Goal: Find specific page/section: Find specific page/section

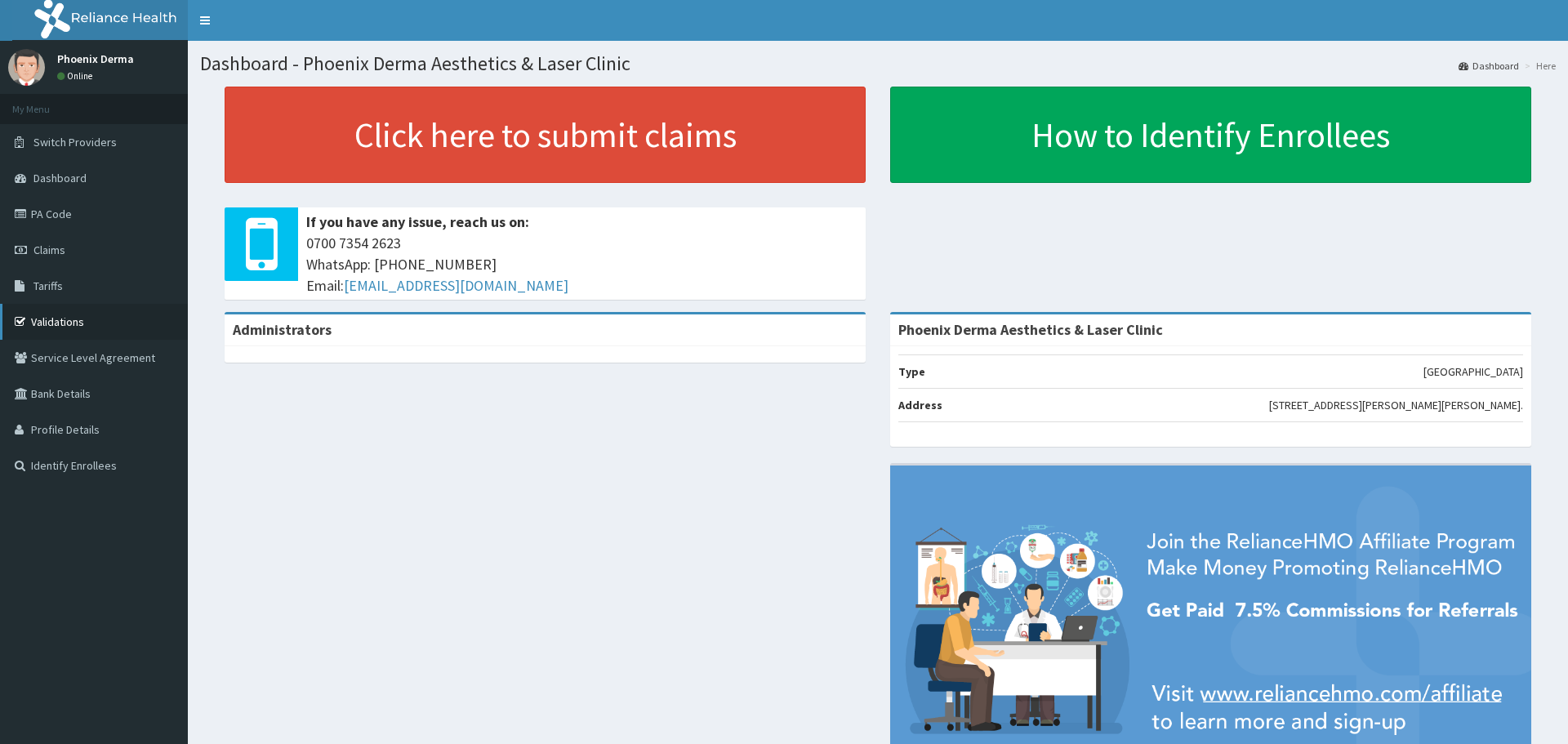
click at [36, 323] on link "Validations" at bounding box center [94, 321] width 188 height 36
click at [71, 315] on link "Validations" at bounding box center [94, 321] width 188 height 36
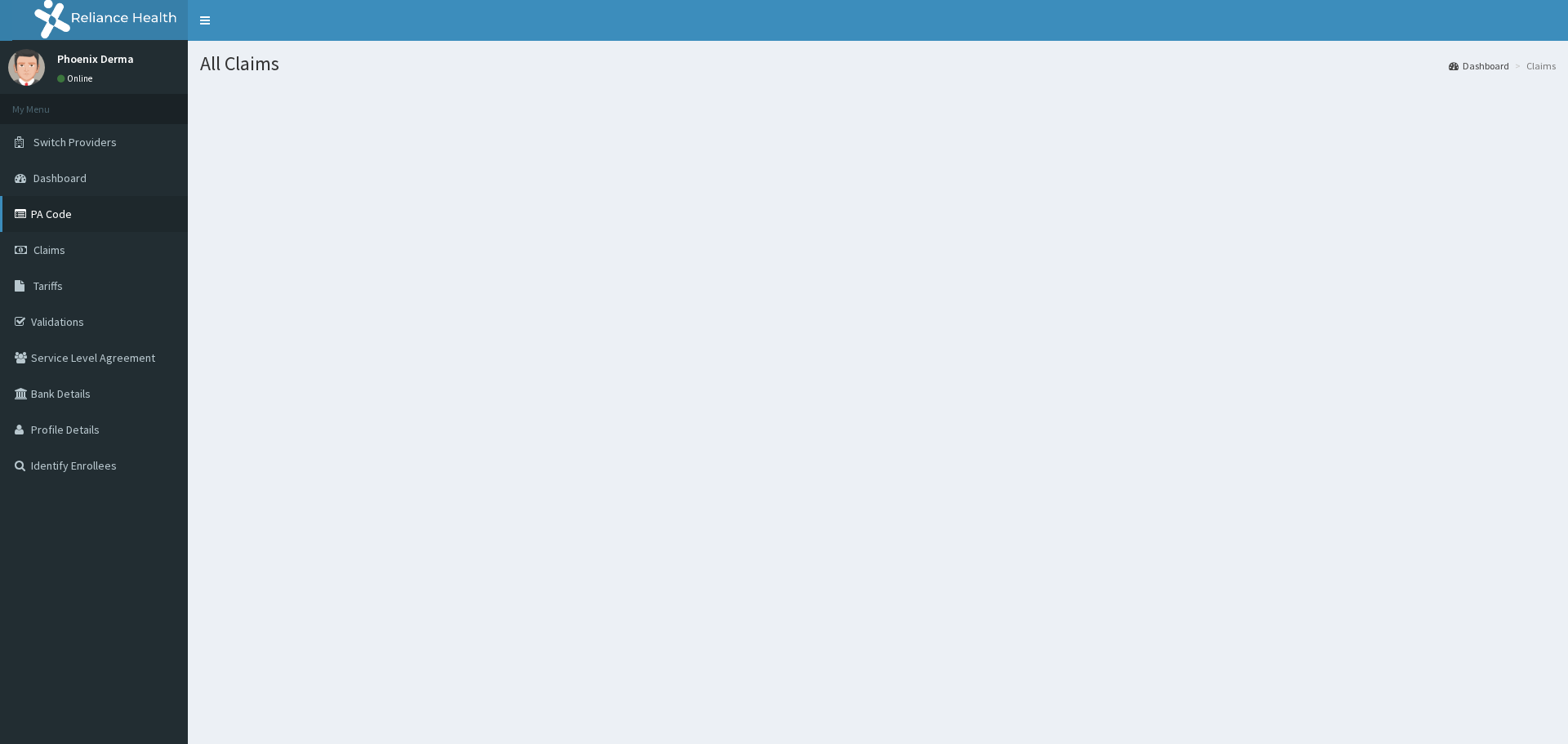
click at [48, 211] on link "PA Code" at bounding box center [94, 214] width 188 height 36
